Goal: Task Accomplishment & Management: Complete application form

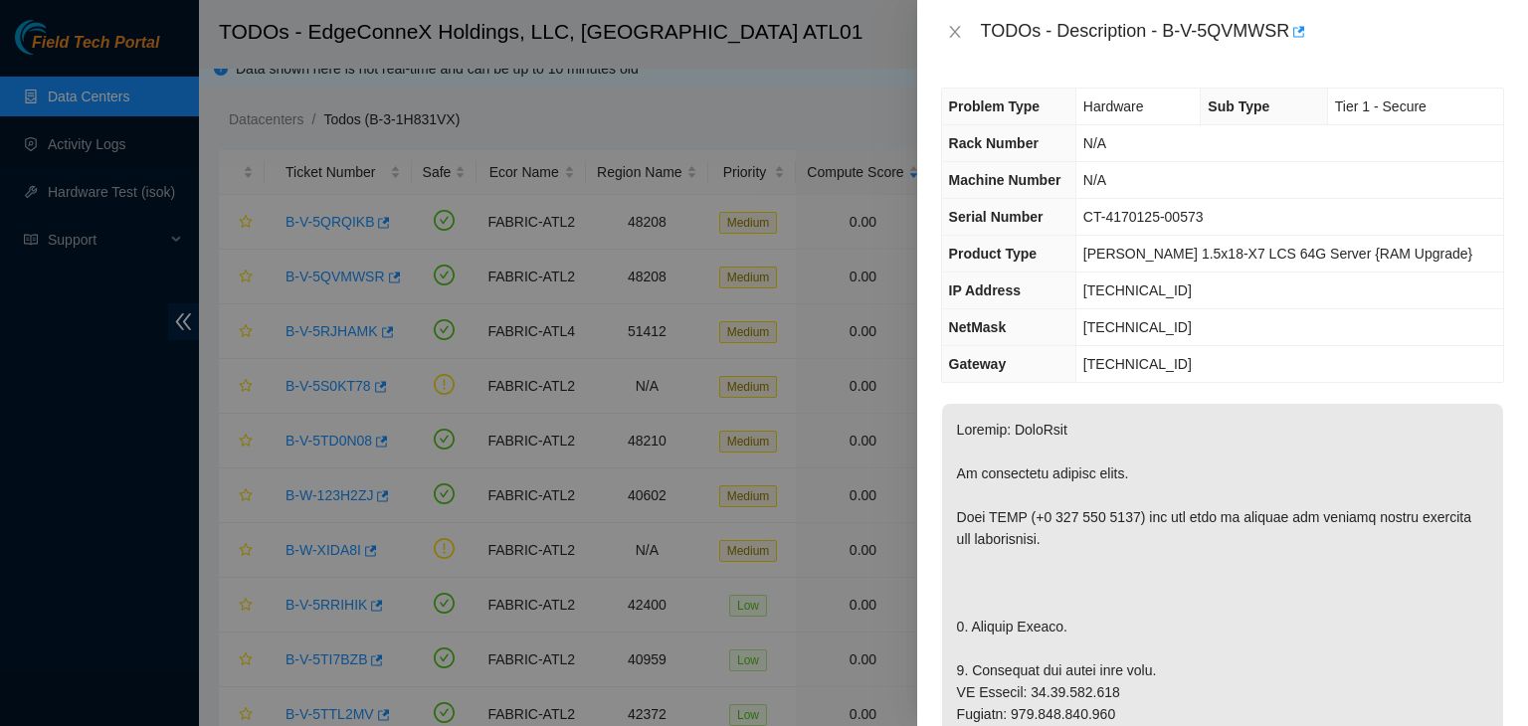
scroll to position [1406, 0]
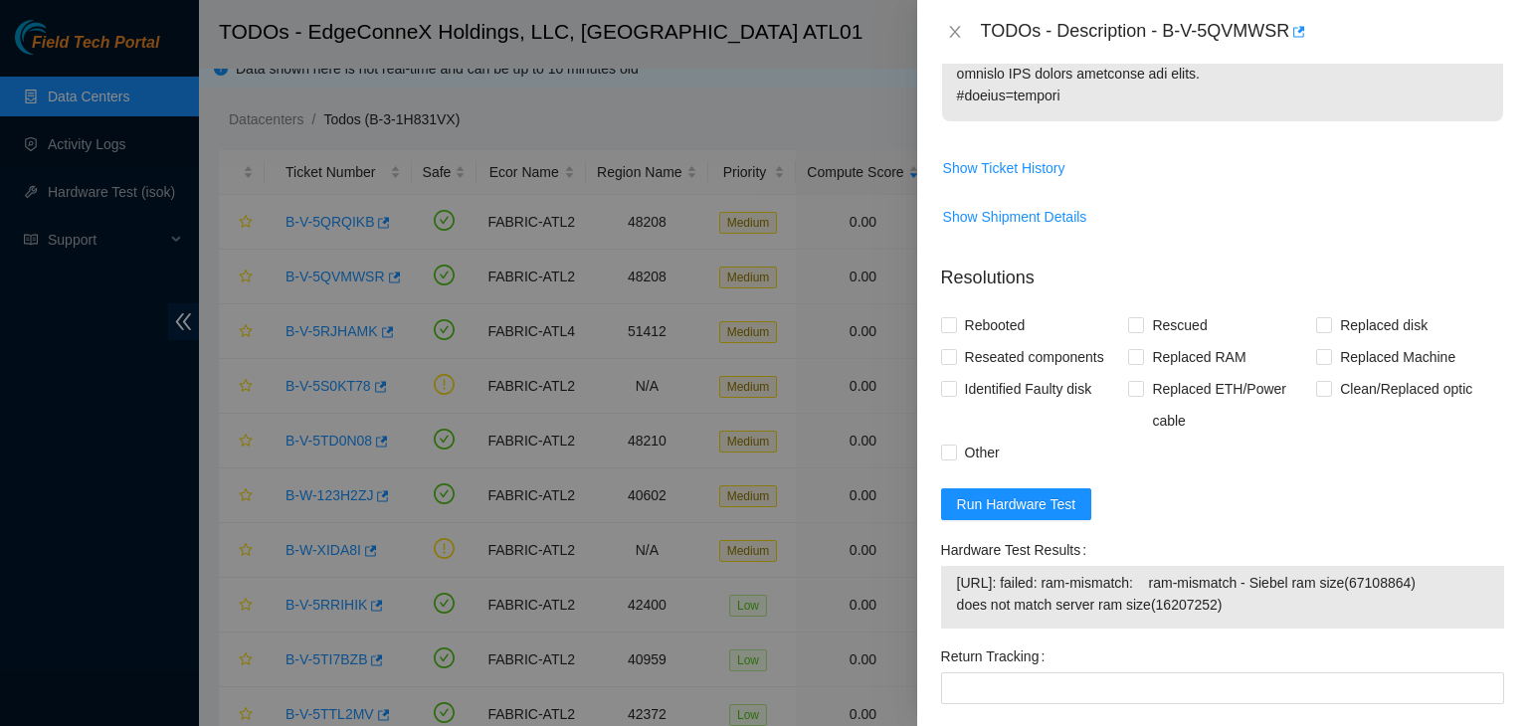
click at [1096, 534] on div "Hardware Test Results" at bounding box center [1222, 550] width 563 height 32
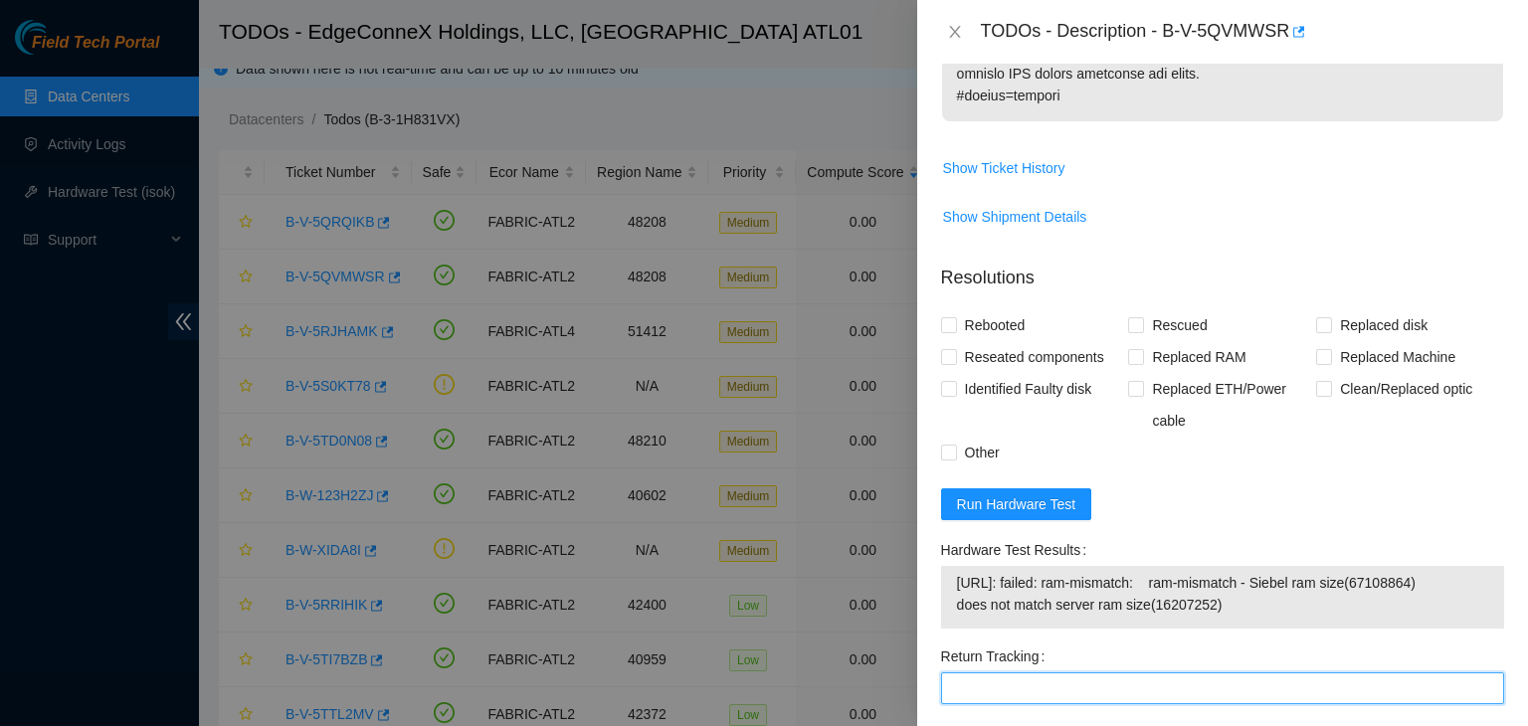
click at [1014, 680] on Tracking "Return Tracking" at bounding box center [1222, 688] width 563 height 32
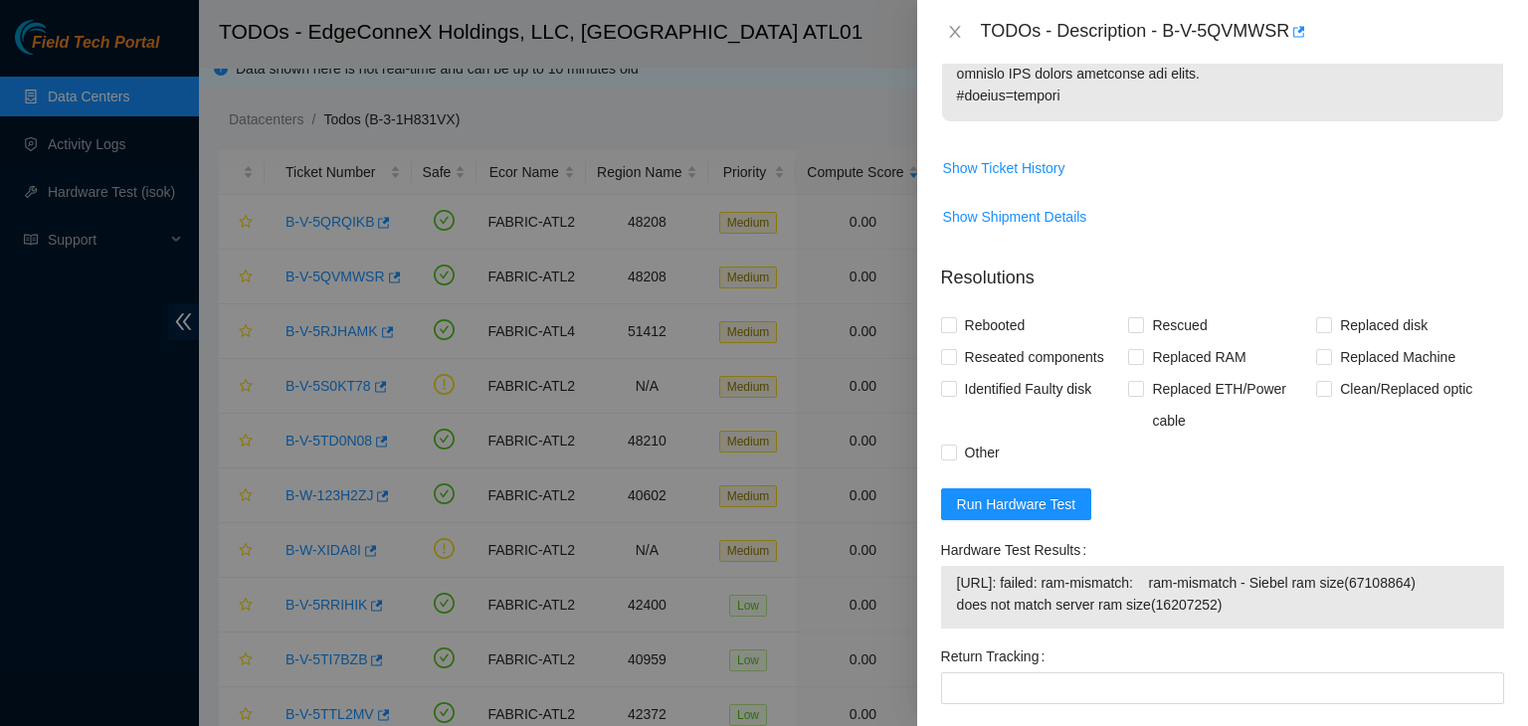
click at [1337, 463] on div "Rebooted Rescued Replaced disk Reseated components Replaced RAM Replaced Machin…" at bounding box center [1222, 388] width 563 height 159
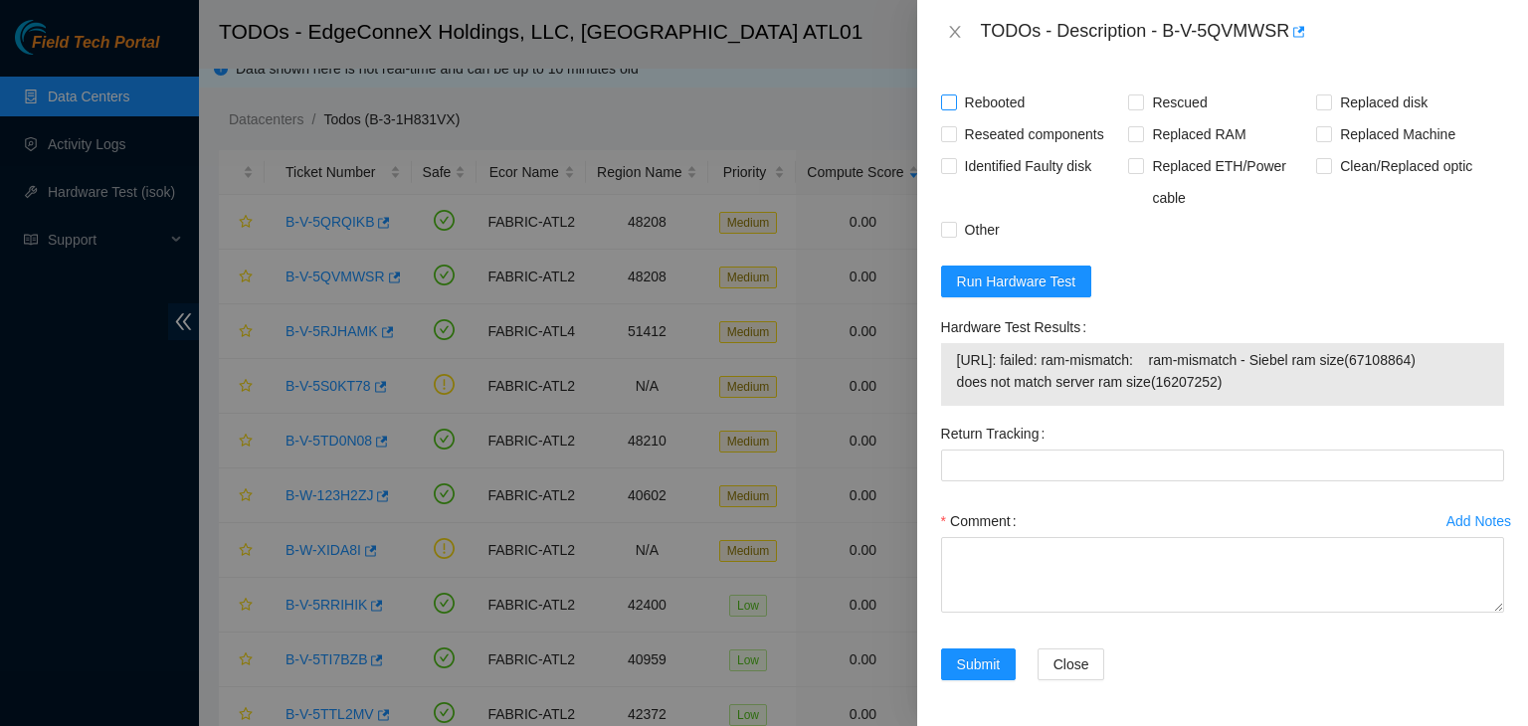
click at [984, 112] on span "Rebooted" at bounding box center [995, 103] width 77 height 32
click at [955, 108] on input "Rebooted" at bounding box center [948, 101] width 14 height 14
checkbox input "true"
click at [1162, 89] on span "Rescued" at bounding box center [1179, 103] width 71 height 32
click at [1142, 94] on input "Rescued" at bounding box center [1135, 101] width 14 height 14
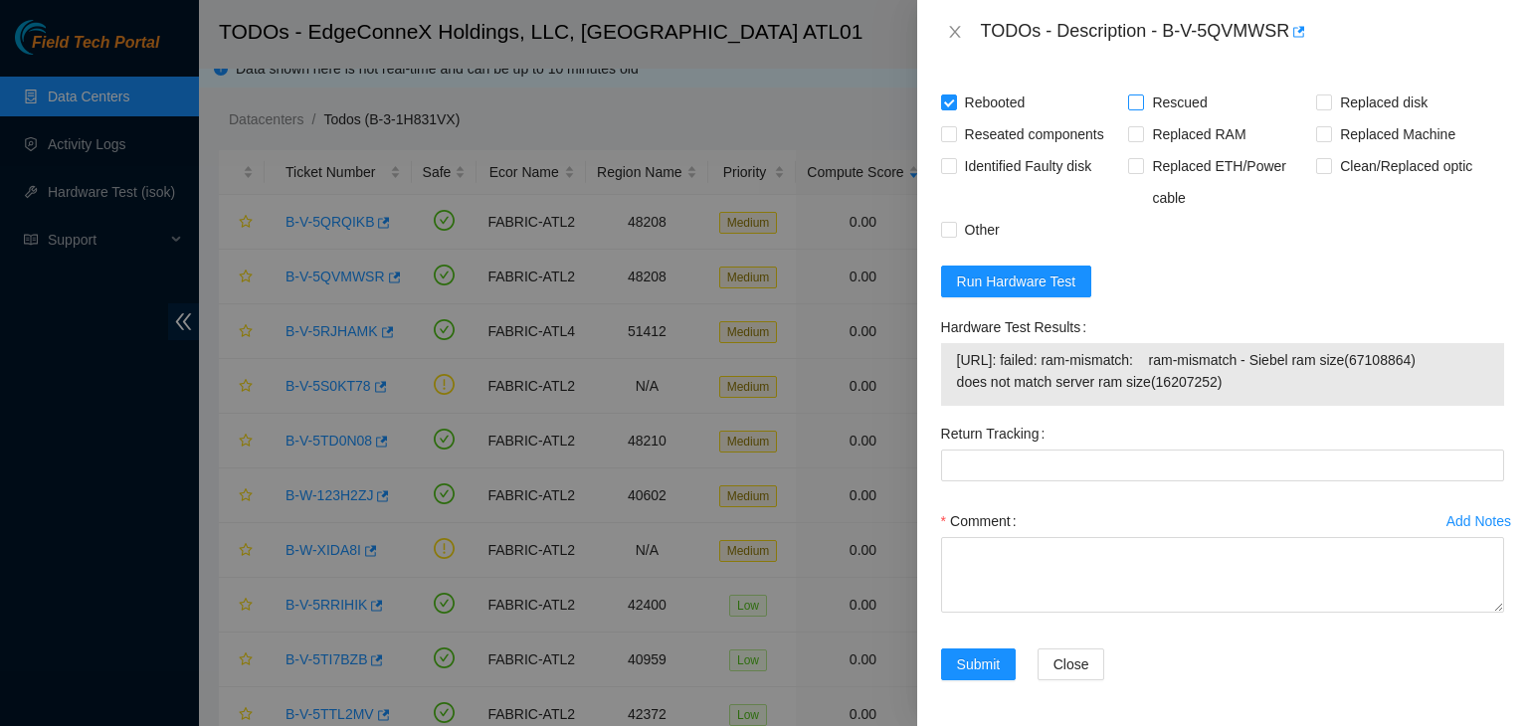
checkbox input "true"
click at [1369, 76] on form "Resolutions Rebooted Rescued Replaced disk Reseated components Replaced RAM Rep…" at bounding box center [1222, 365] width 563 height 678
click at [1205, 129] on span "Replaced RAM" at bounding box center [1198, 134] width 109 height 32
click at [1142, 129] on input "Replaced RAM" at bounding box center [1135, 133] width 14 height 14
checkbox input "true"
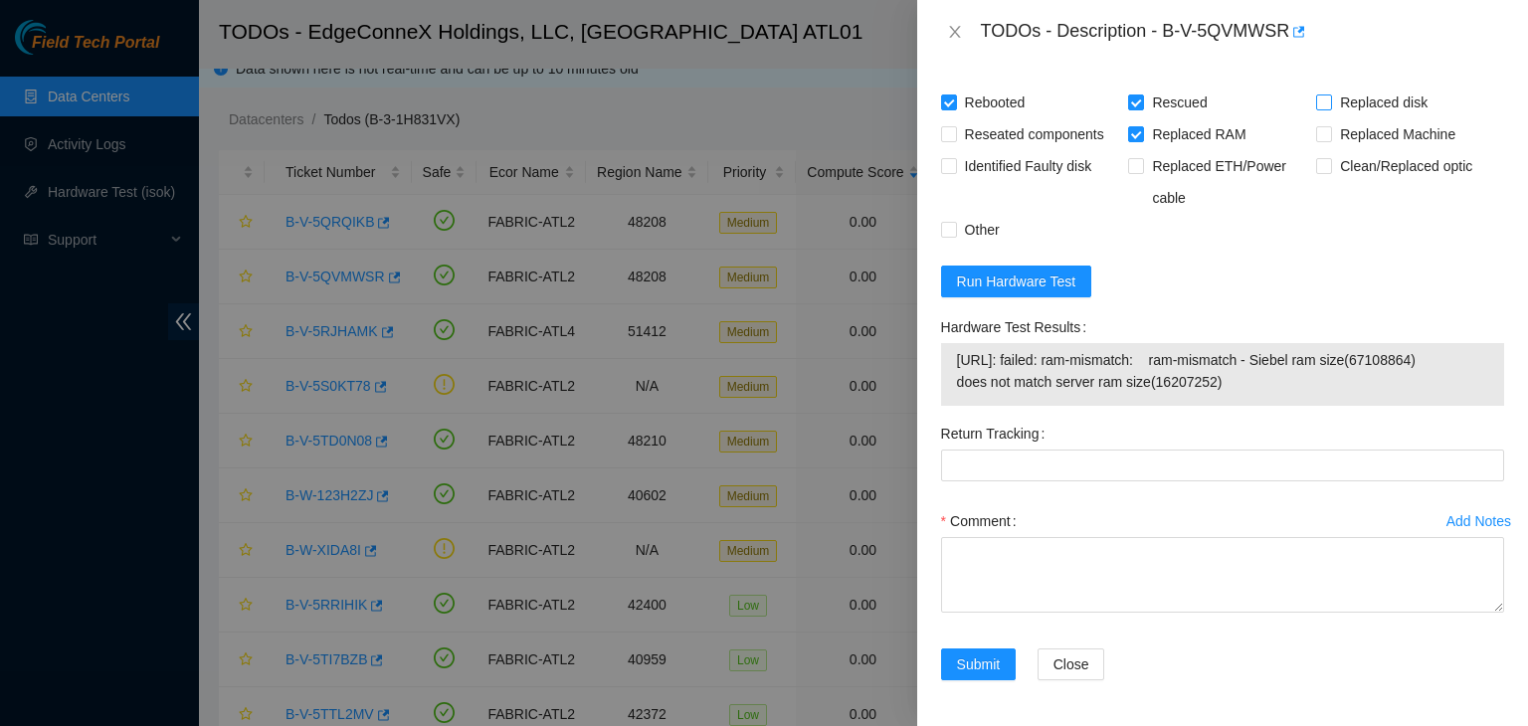
click at [1332, 95] on span "Replaced disk" at bounding box center [1383, 103] width 103 height 32
click at [1330, 95] on input "Replaced disk" at bounding box center [1323, 101] width 14 height 14
checkbox input "true"
click at [1170, 119] on span "Replaced RAM" at bounding box center [1198, 134] width 109 height 32
click at [1142, 126] on input "Replaced RAM" at bounding box center [1135, 133] width 14 height 14
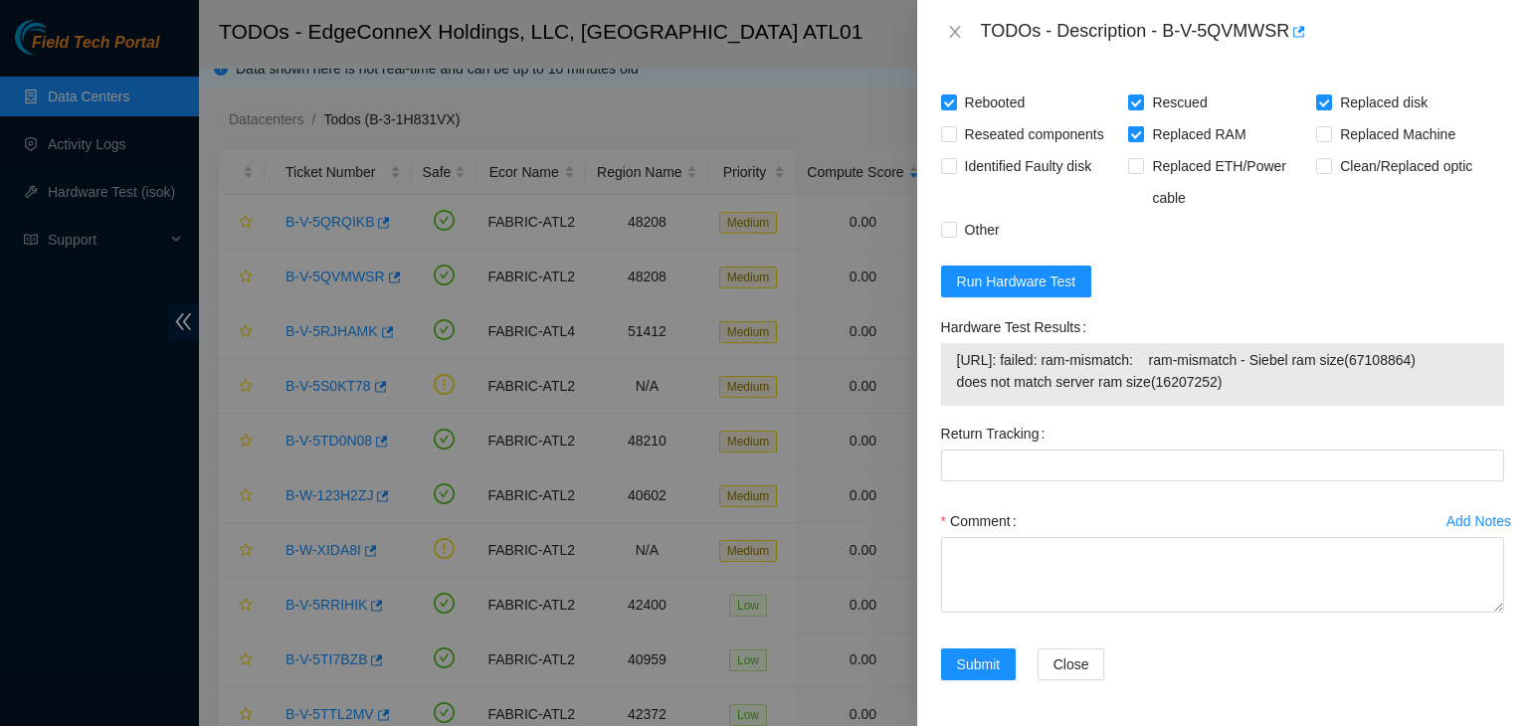
checkbox input "false"
click at [1134, 163] on input "Replaced ETH/Power cable" at bounding box center [1135, 165] width 14 height 14
checkbox input "true"
click at [1112, 166] on div "Identified Faulty disk" at bounding box center [1035, 182] width 188 height 64
click at [1060, 143] on span "Reseated components" at bounding box center [1034, 134] width 155 height 32
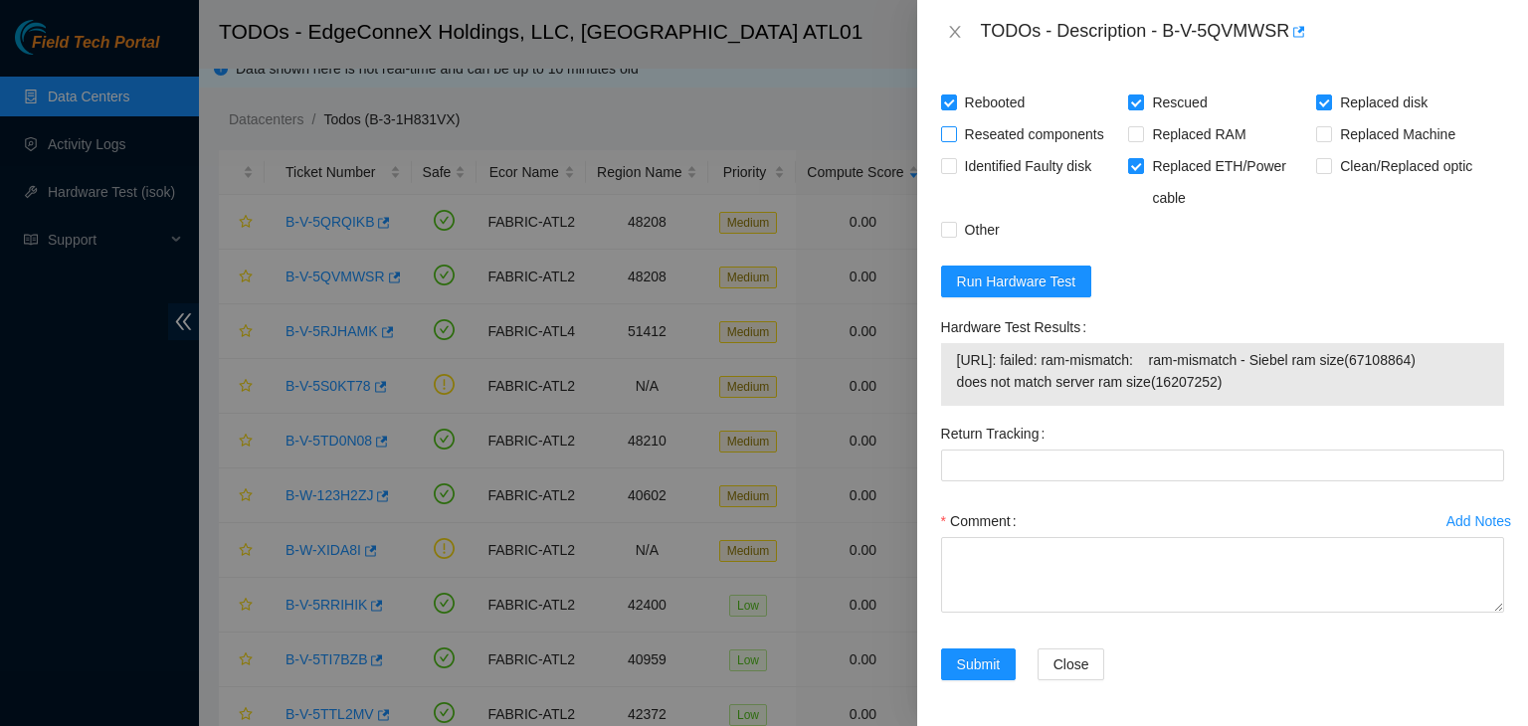
click at [955, 140] on input "Reseated components" at bounding box center [948, 133] width 14 height 14
checkbox input "true"
click at [1148, 172] on span "Replaced ETH/Power cable" at bounding box center [1230, 182] width 172 height 64
click at [1142, 172] on input "Replaced ETH/Power cable" at bounding box center [1135, 165] width 14 height 14
checkbox input "false"
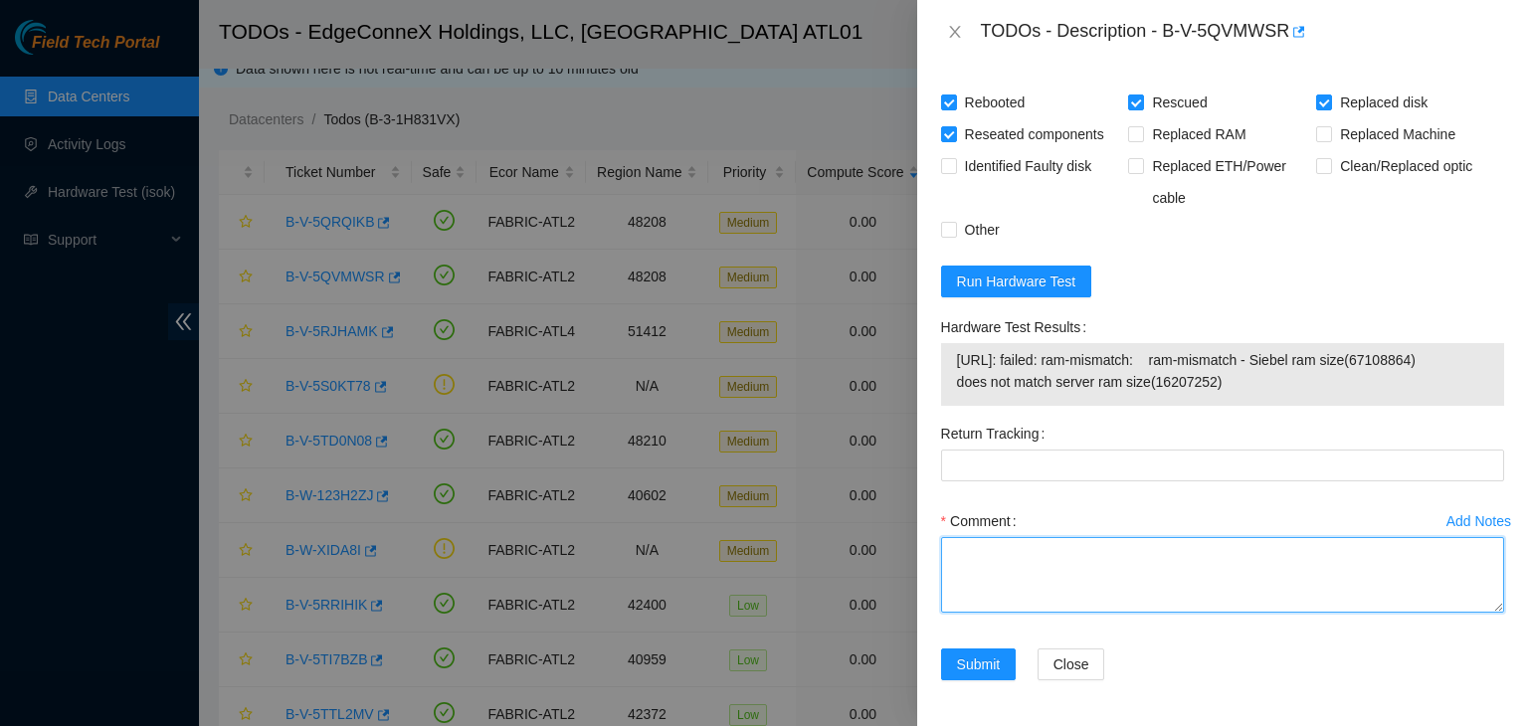
click at [999, 580] on textarea "Comment" at bounding box center [1222, 575] width 563 height 76
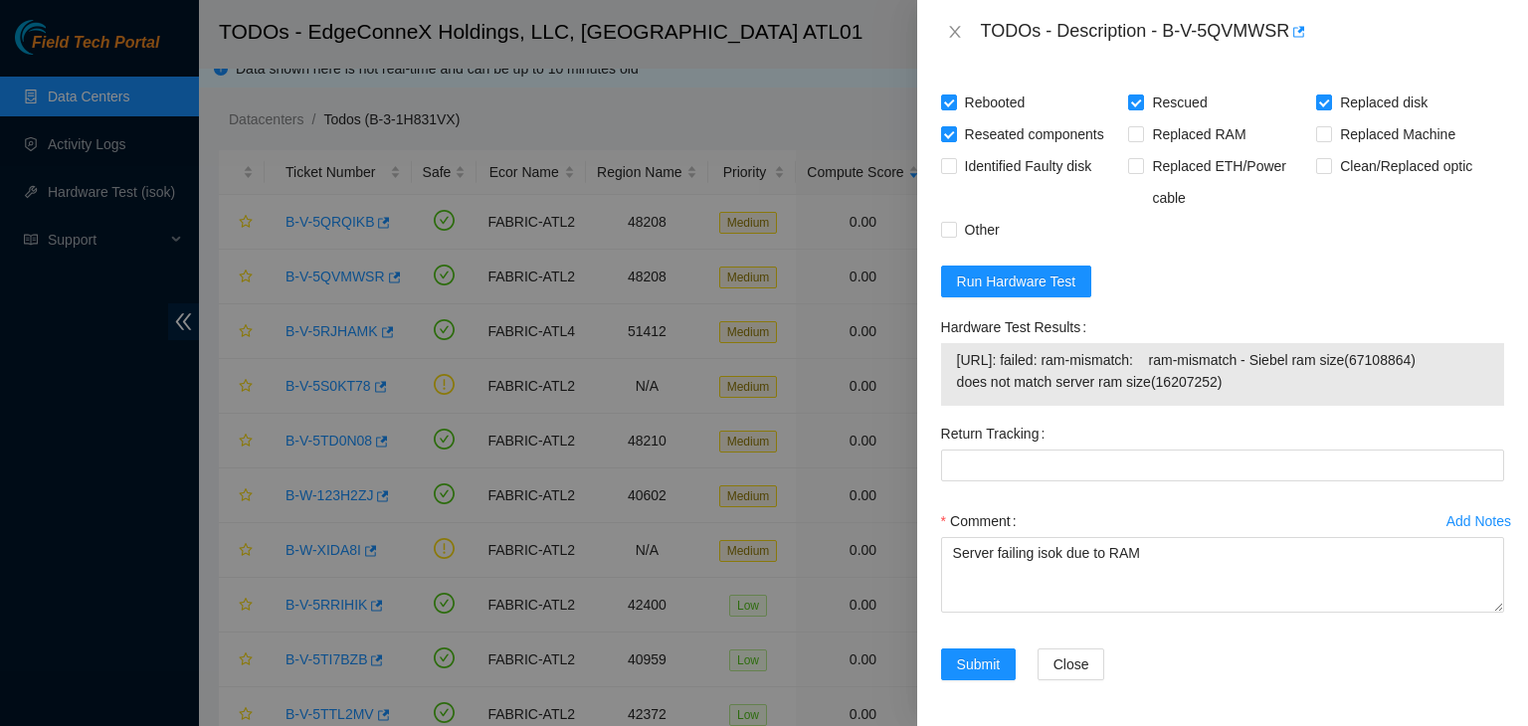
click at [1020, 494] on div "Return Tracking" at bounding box center [1222, 462] width 579 height 88
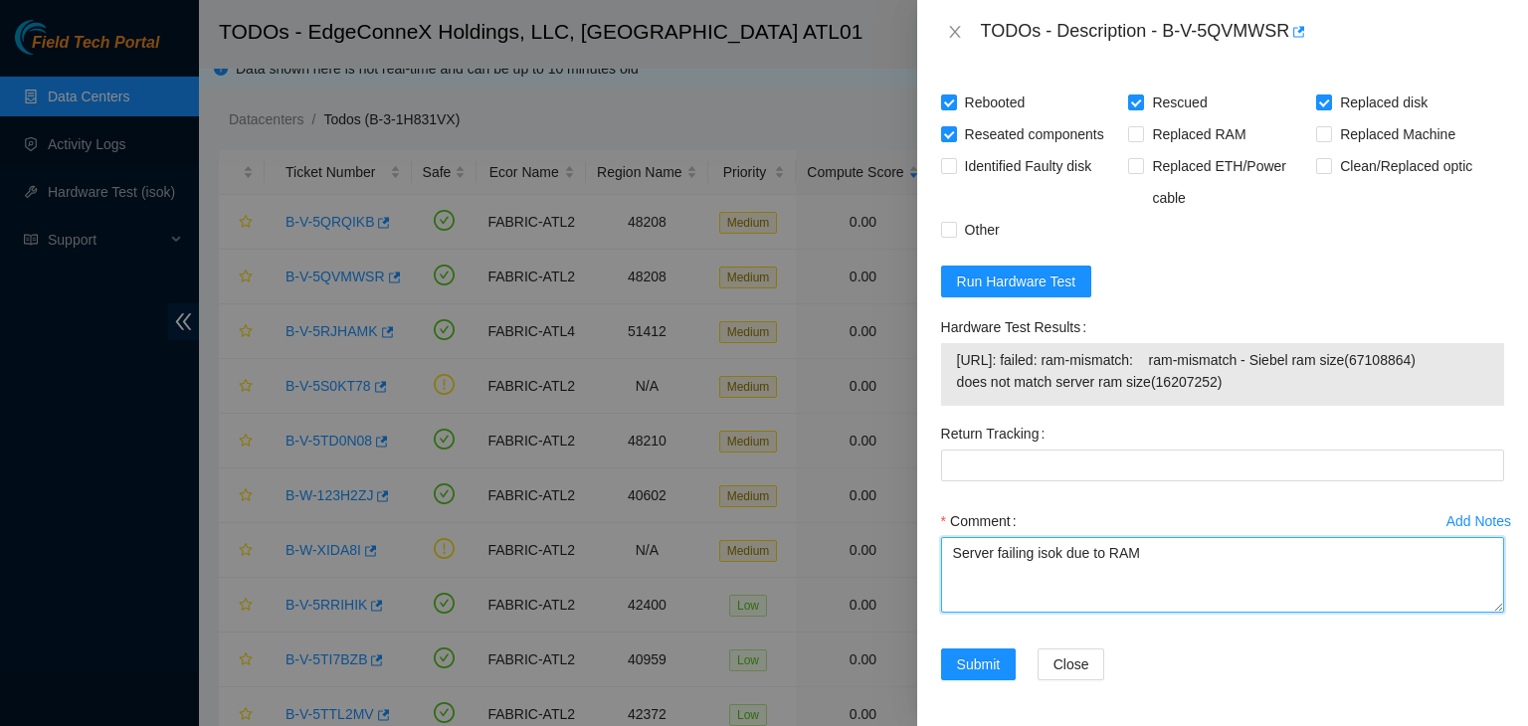
click at [1159, 542] on textarea "Server failing isok due to RAM" at bounding box center [1222, 575] width 563 height 76
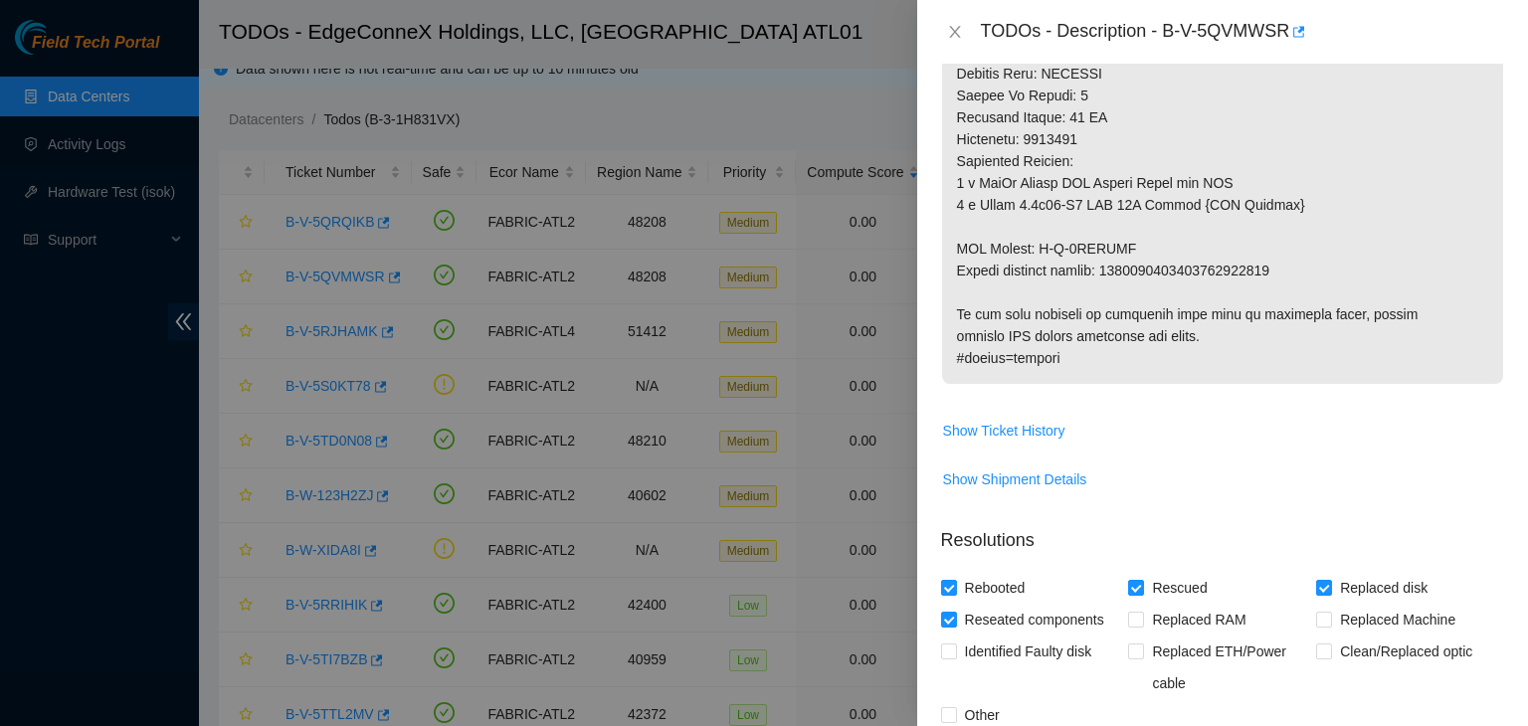
scroll to position [1141, 0]
type textarea "Server failing isok due to RAM STS instructed me to do individual SIMM Ram test…"
copy p "9612018969028700237612"
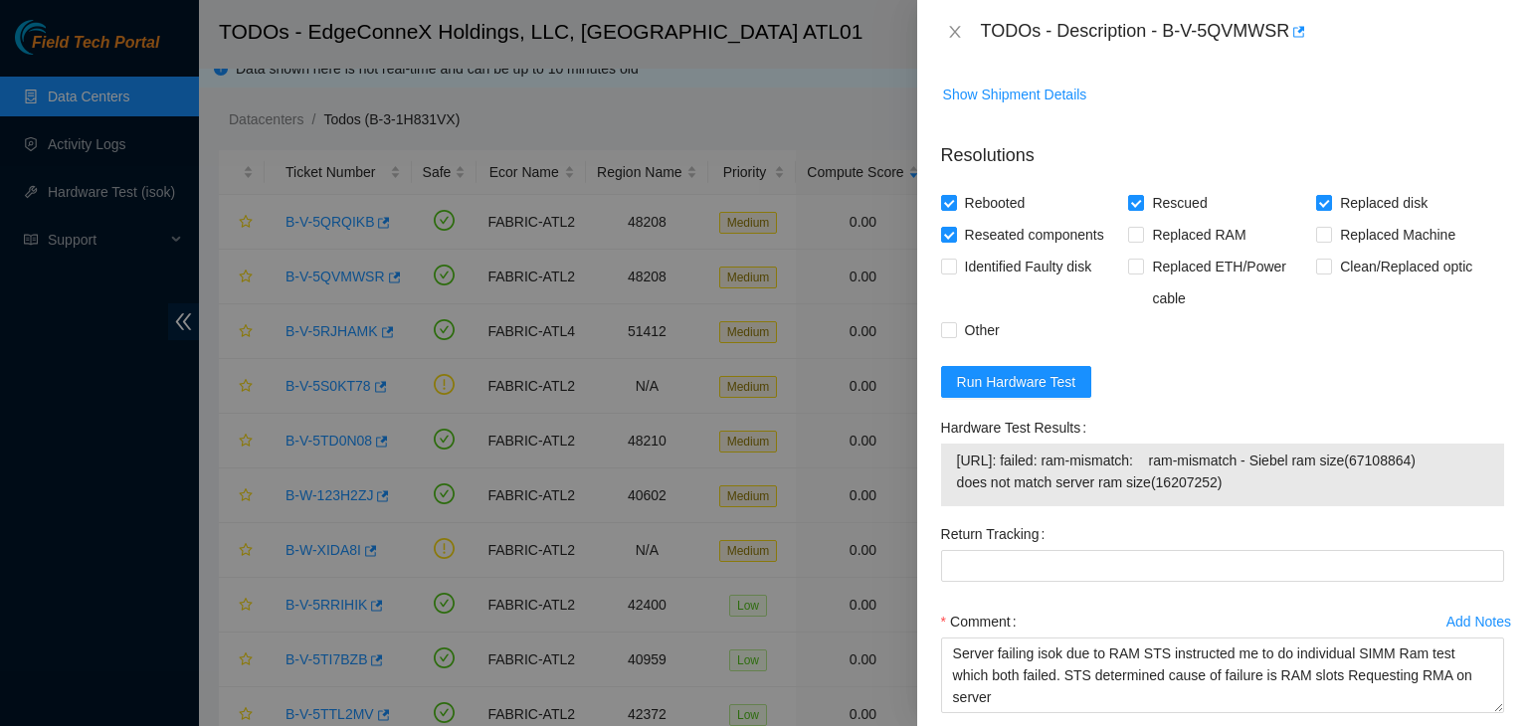
scroll to position [1629, 0]
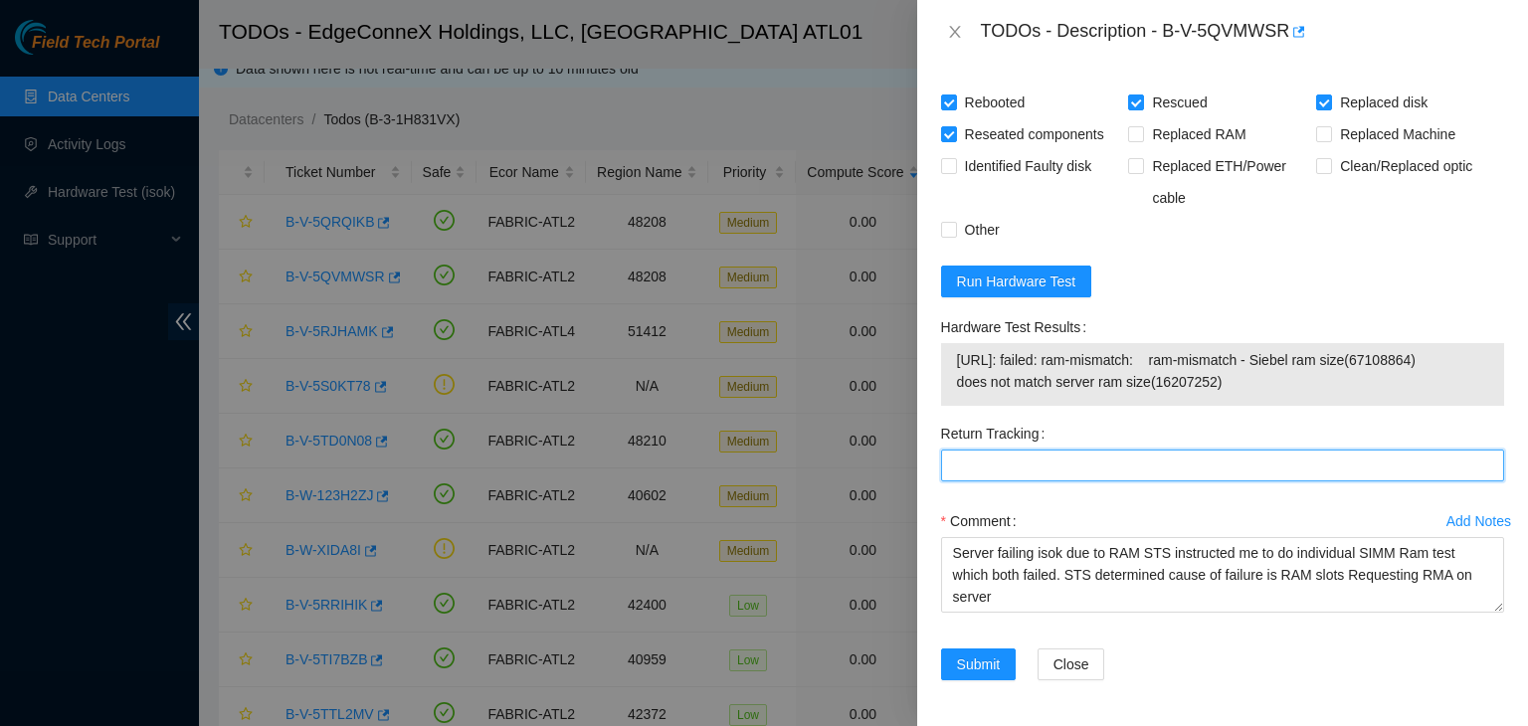
click at [1112, 460] on Tracking "Return Tracking" at bounding box center [1222, 466] width 563 height 32
paste Tracking "9612018969028700237612"
type Tracking "9612018969028700237612"
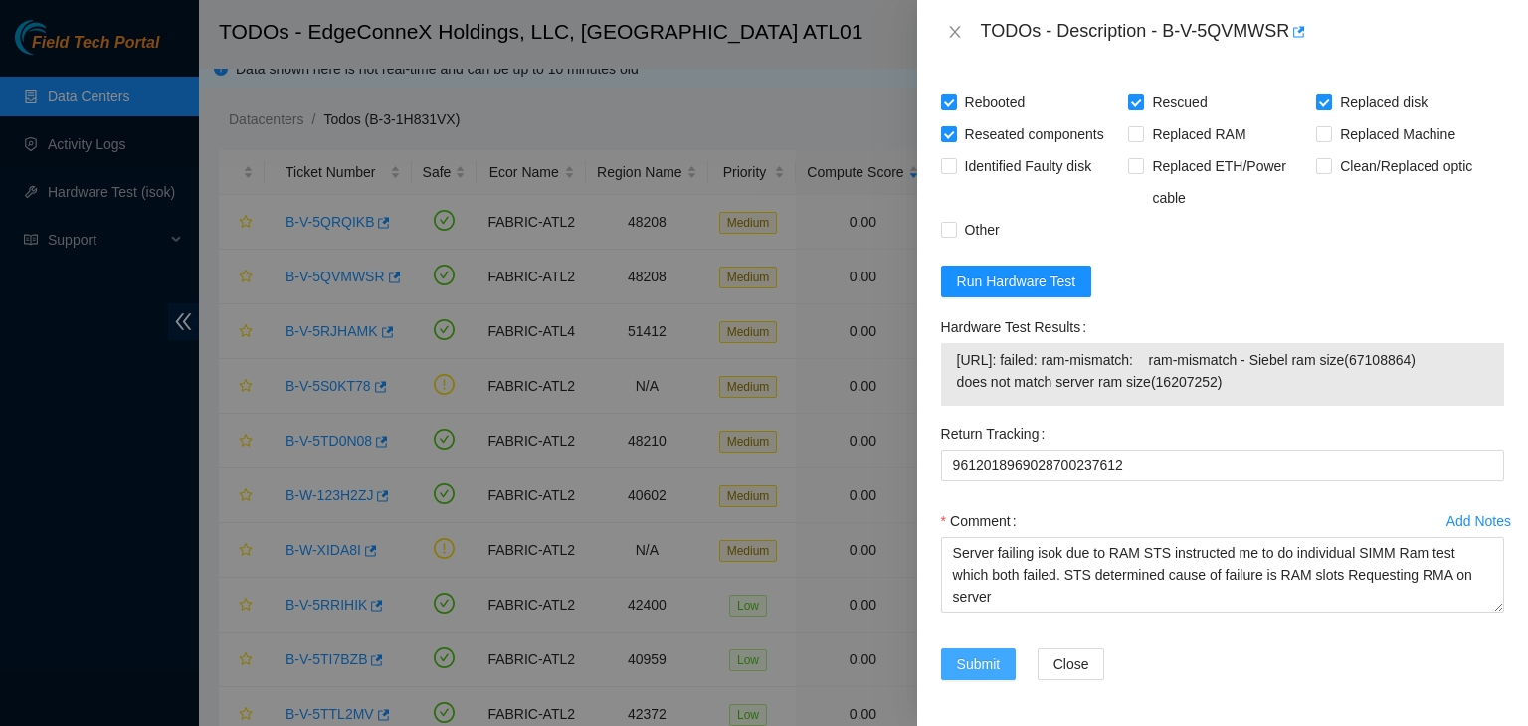
click at [990, 653] on span "Submit" at bounding box center [979, 664] width 44 height 22
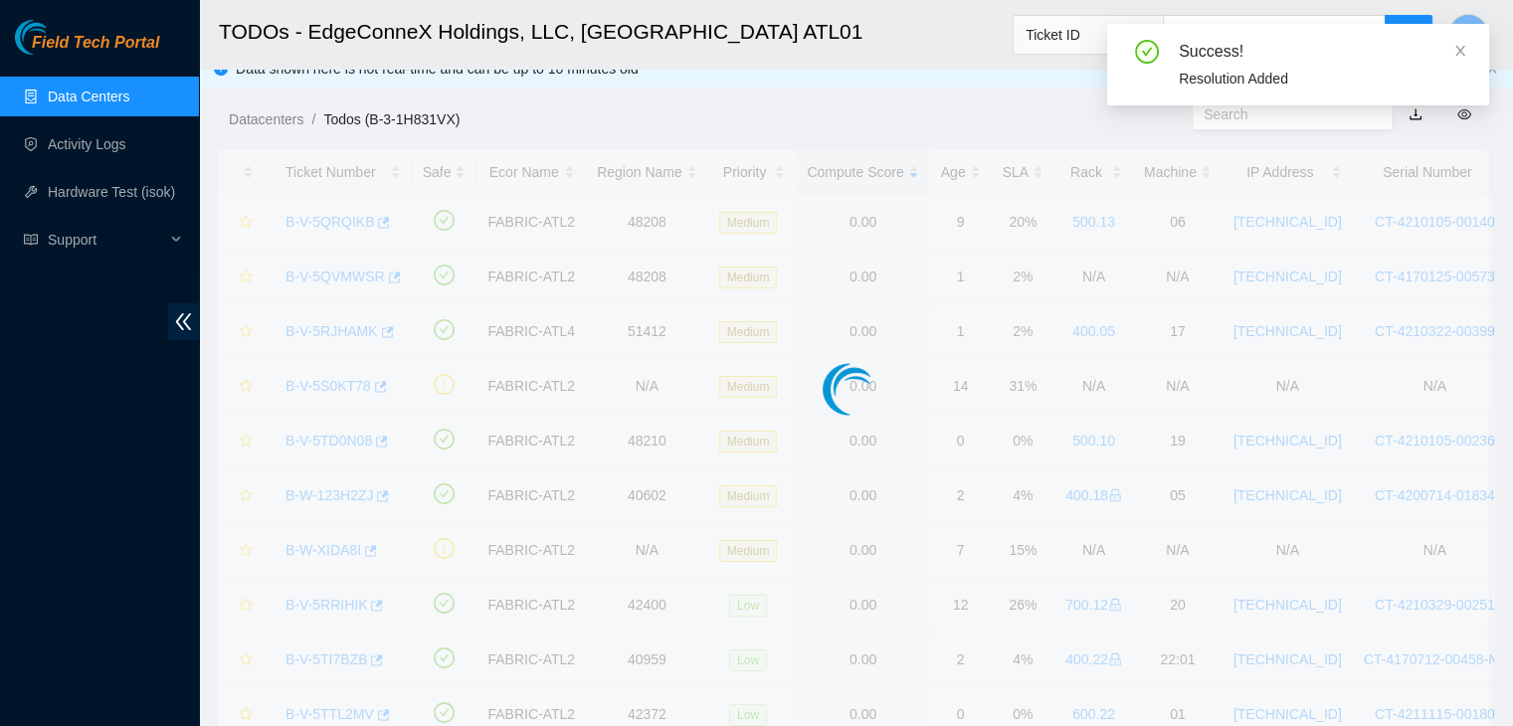
scroll to position [564, 0]
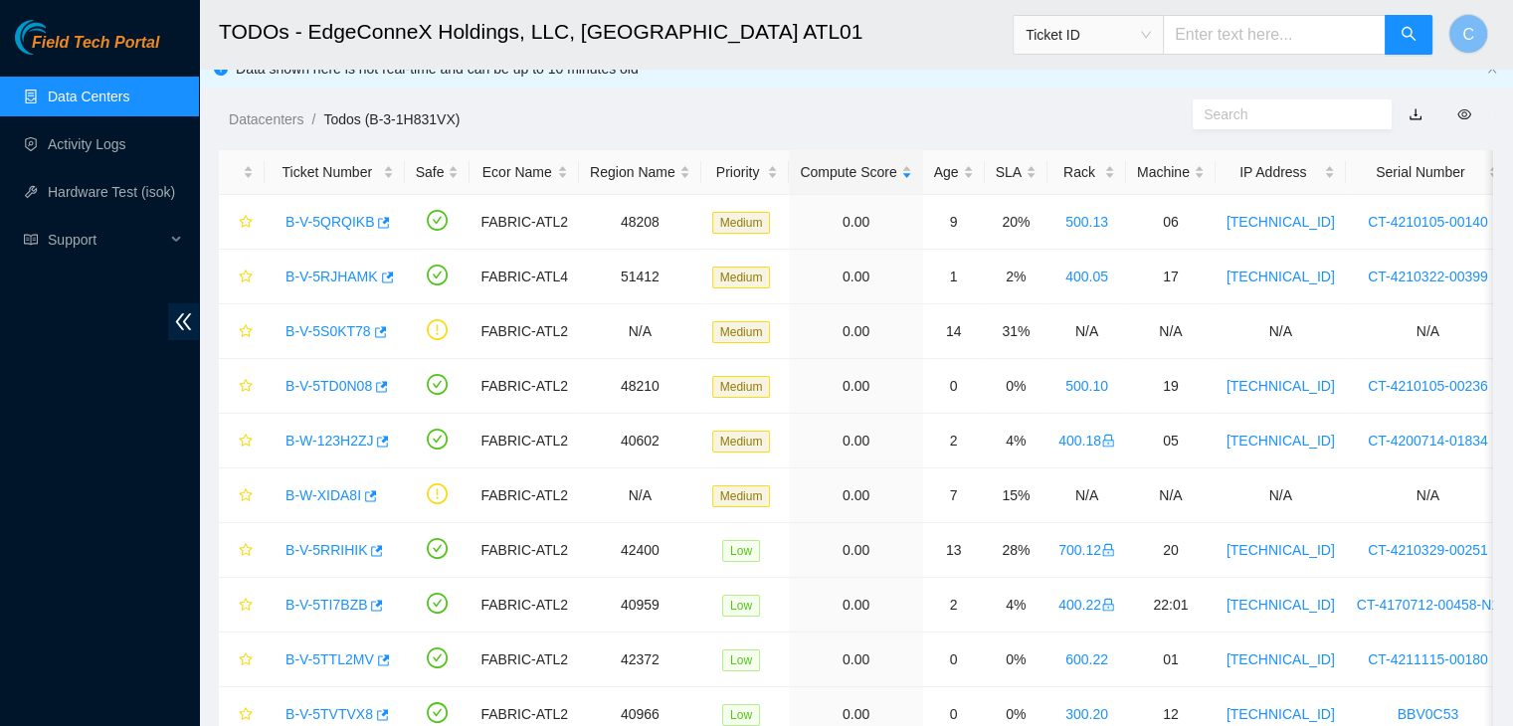
click at [937, 114] on ol "Datacenters / Todos (B-3-1H831VX) /" at bounding box center [707, 119] width 956 height 22
